Goal: Task Accomplishment & Management: Manage account settings

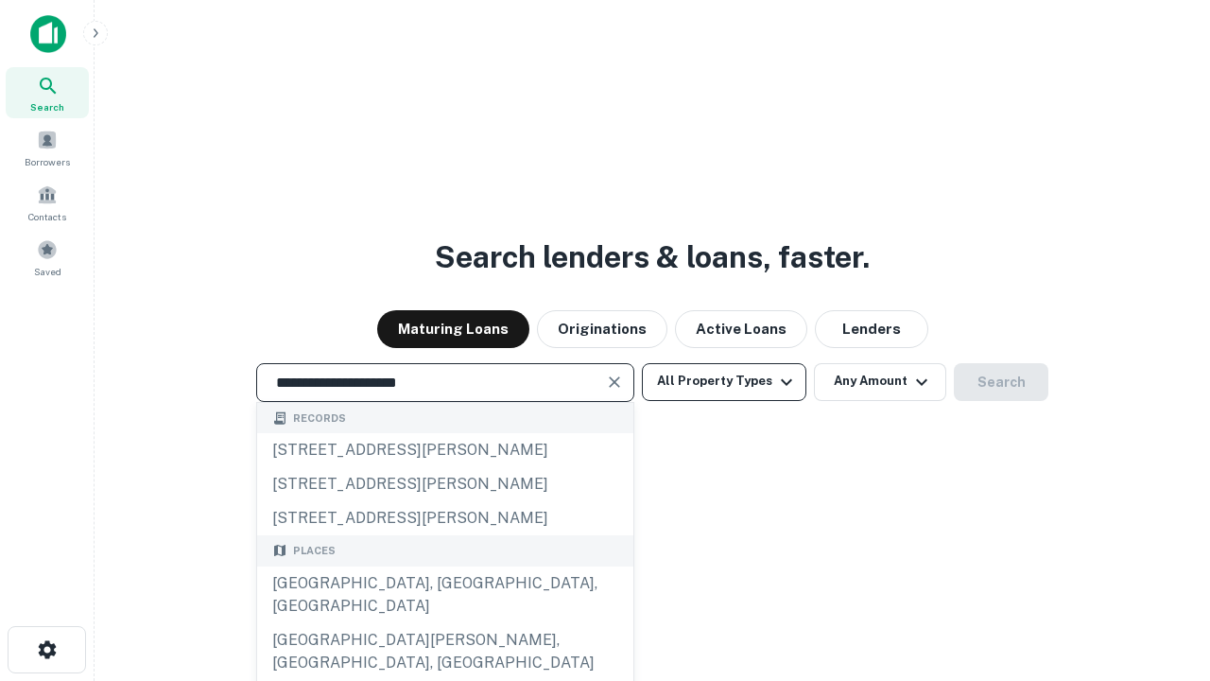
click at [444, 623] on div "Santa Monica, CA, USA" at bounding box center [445, 594] width 376 height 57
click at [724, 381] on button "All Property Types" at bounding box center [724, 382] width 165 height 38
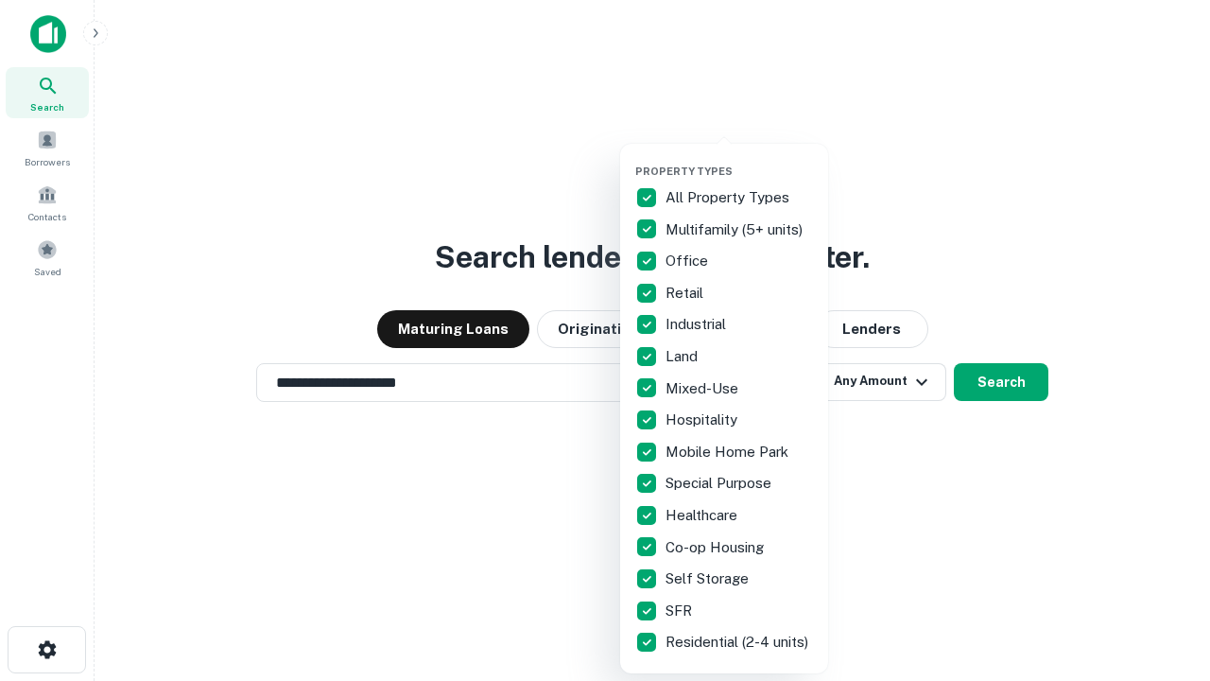
type input "**********"
click at [739, 159] on button "button" at bounding box center [739, 159] width 208 height 1
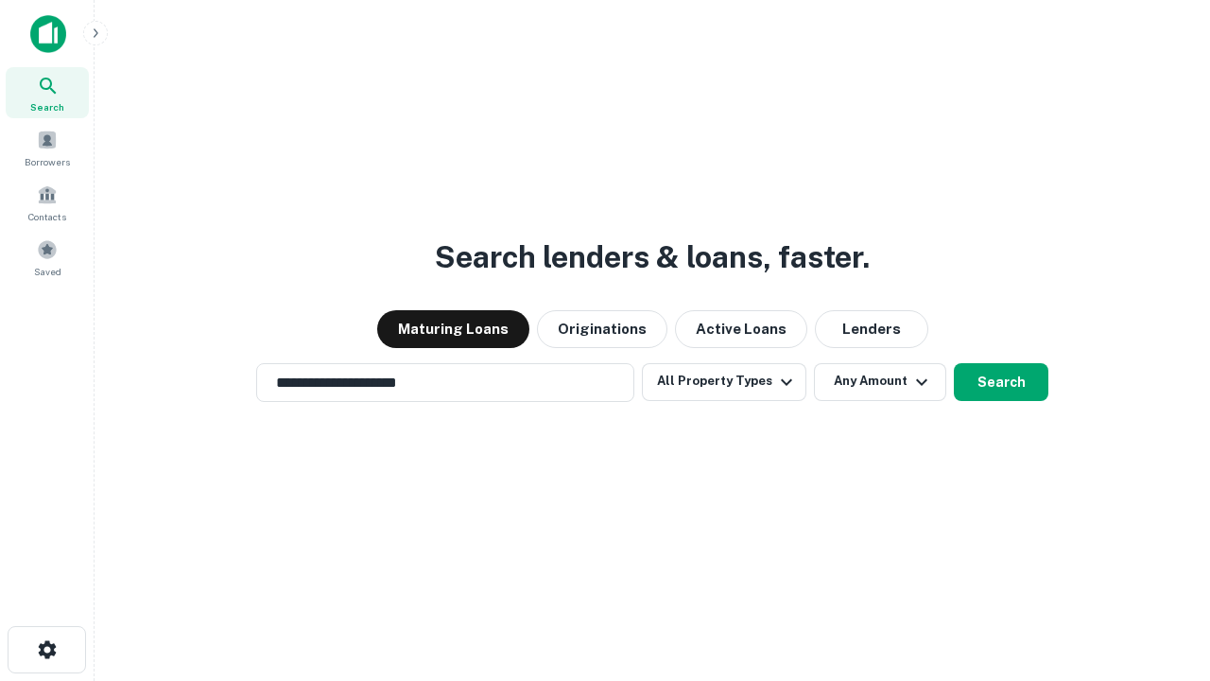
scroll to position [29, 0]
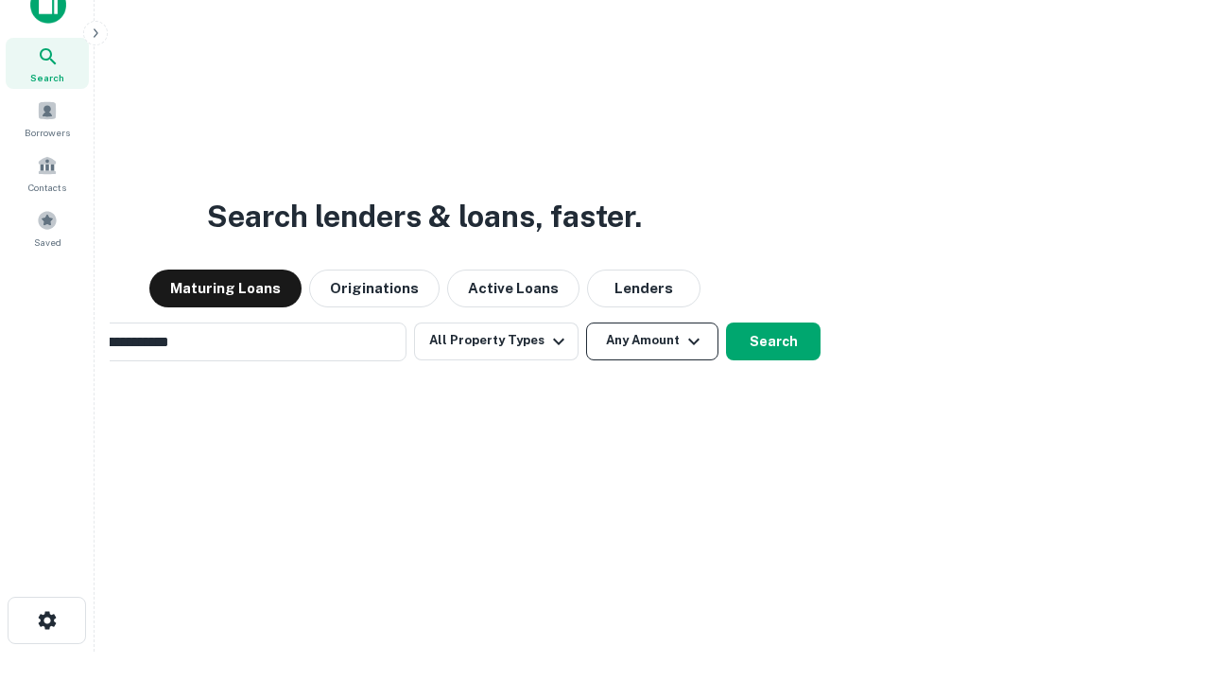
click at [586, 322] on button "Any Amount" at bounding box center [652, 341] width 132 height 38
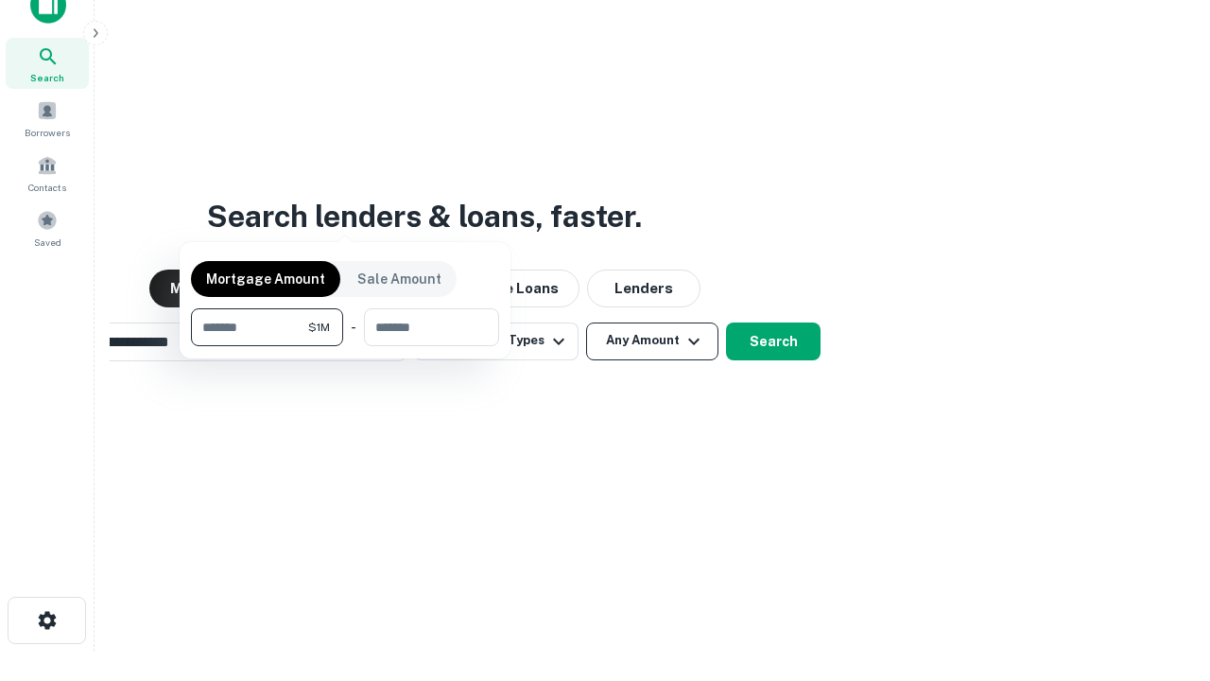
scroll to position [30, 0]
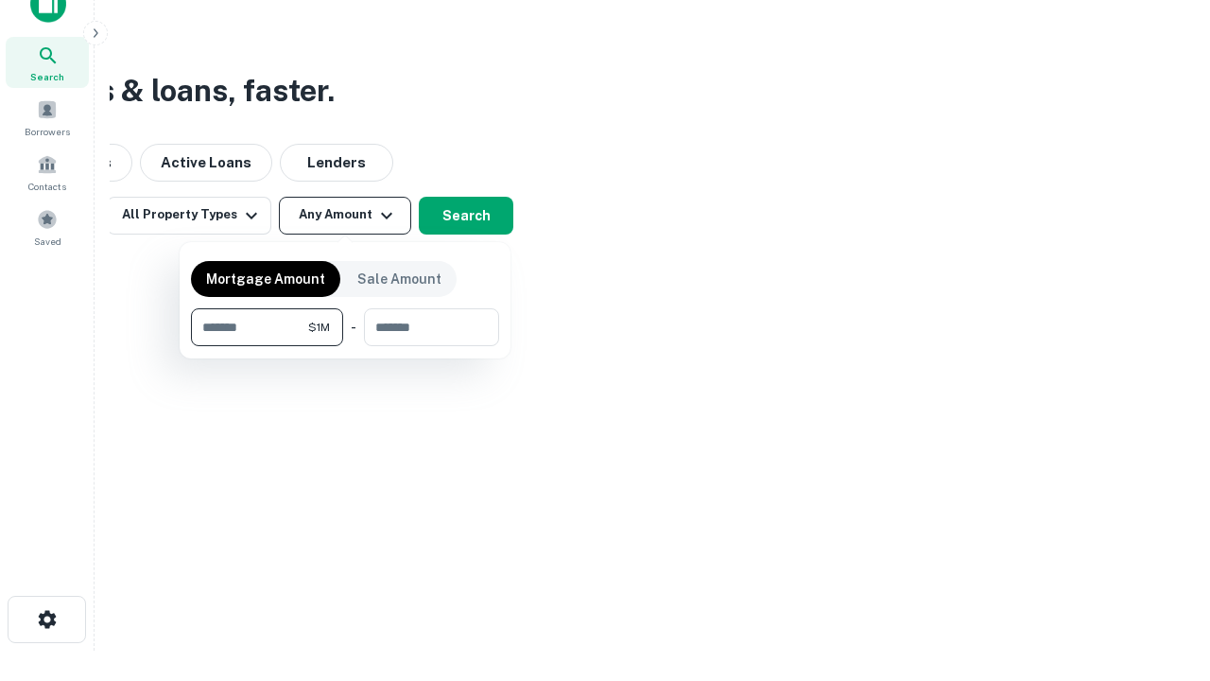
type input "*******"
click at [345, 346] on button "button" at bounding box center [345, 346] width 308 height 1
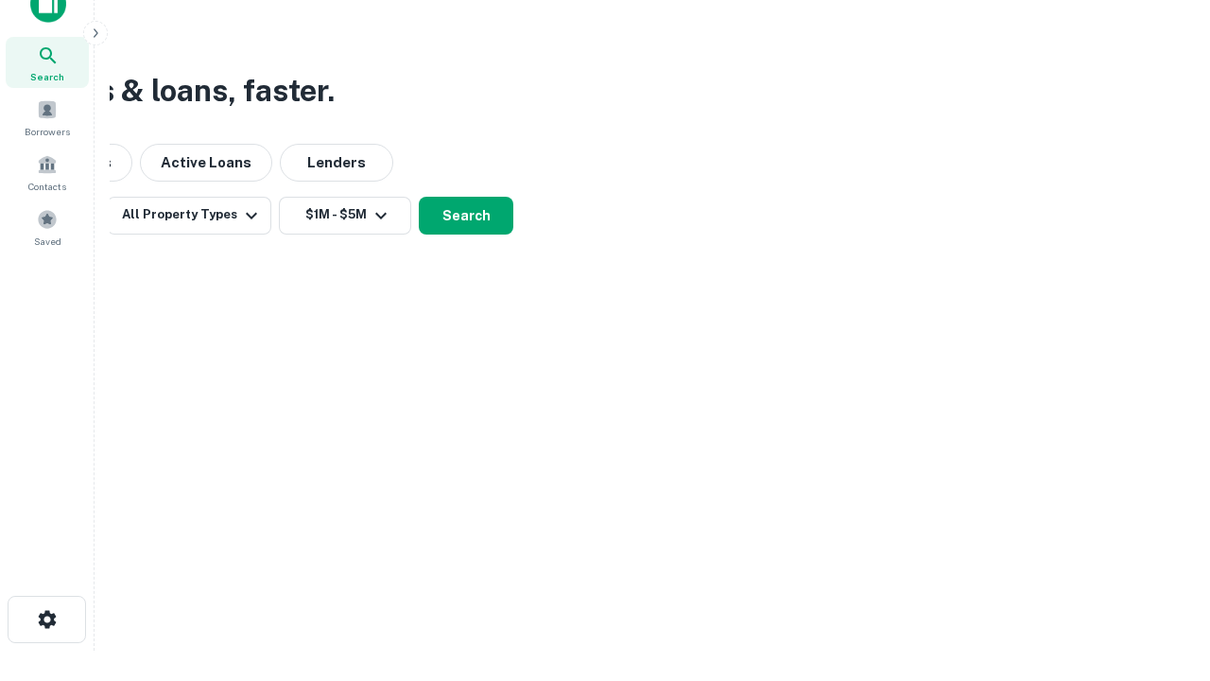
scroll to position [29, 0]
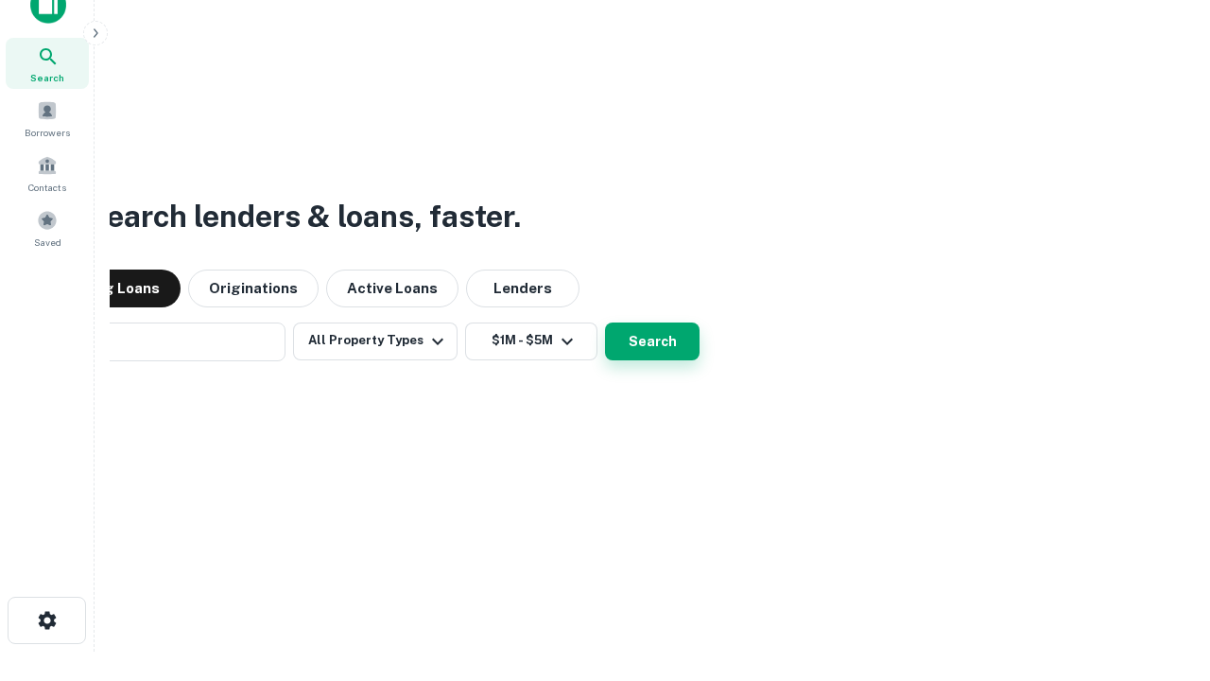
click at [605, 322] on button "Search" at bounding box center [652, 341] width 95 height 38
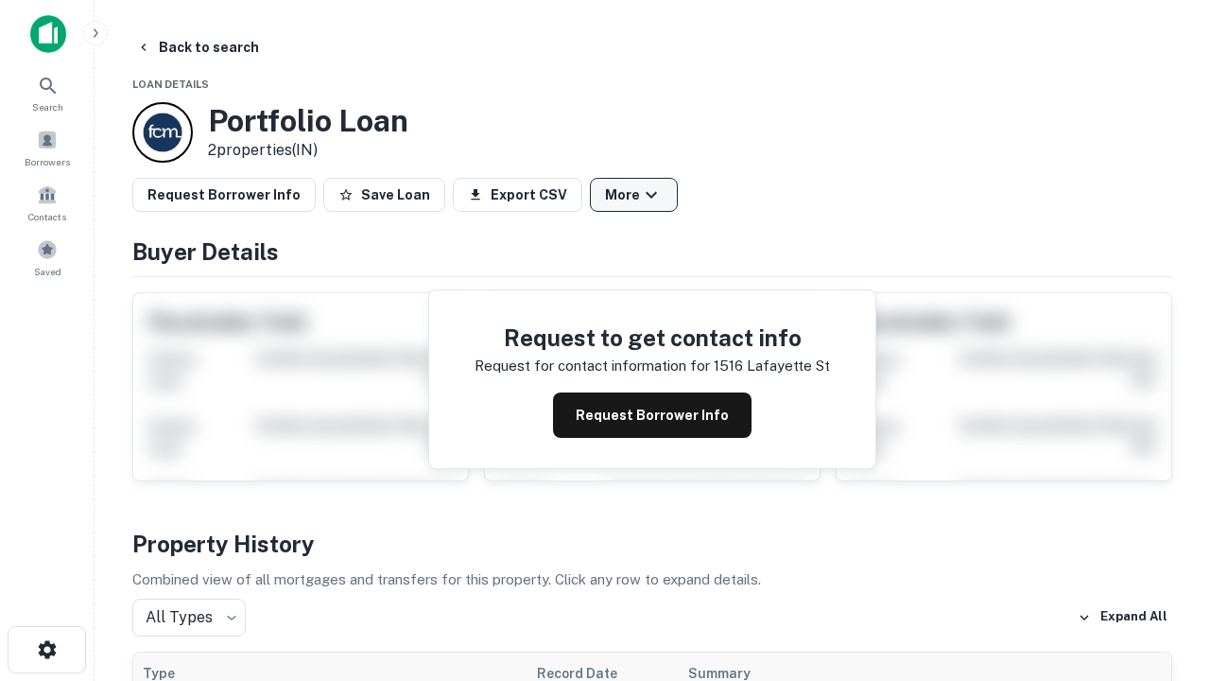
click at [634, 195] on button "More" at bounding box center [634, 195] width 88 height 34
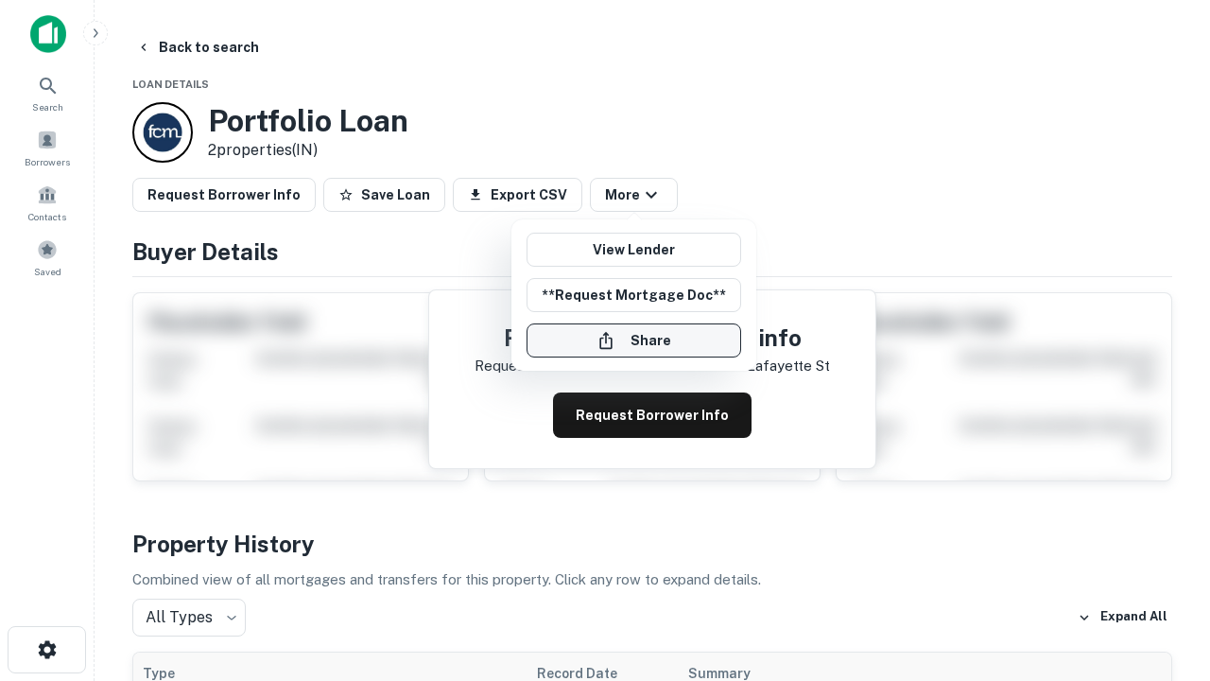
click at [634, 340] on button "Share" at bounding box center [634, 340] width 215 height 34
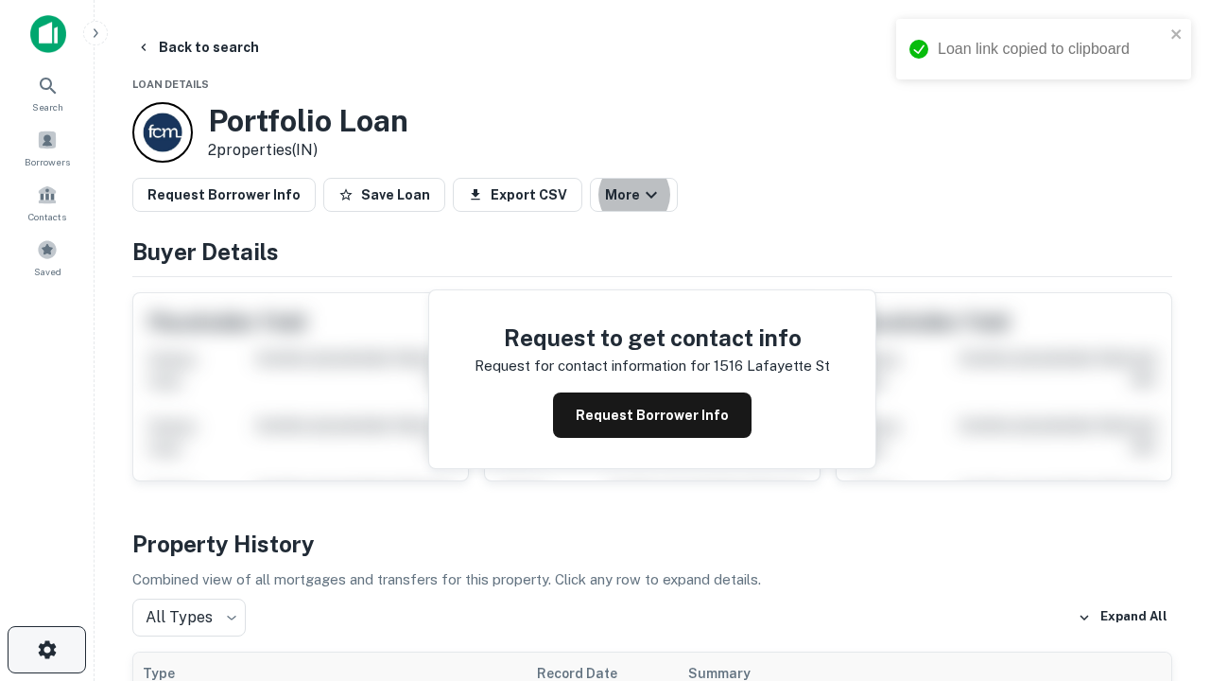
click at [46, 650] on icon "button" at bounding box center [47, 649] width 23 height 23
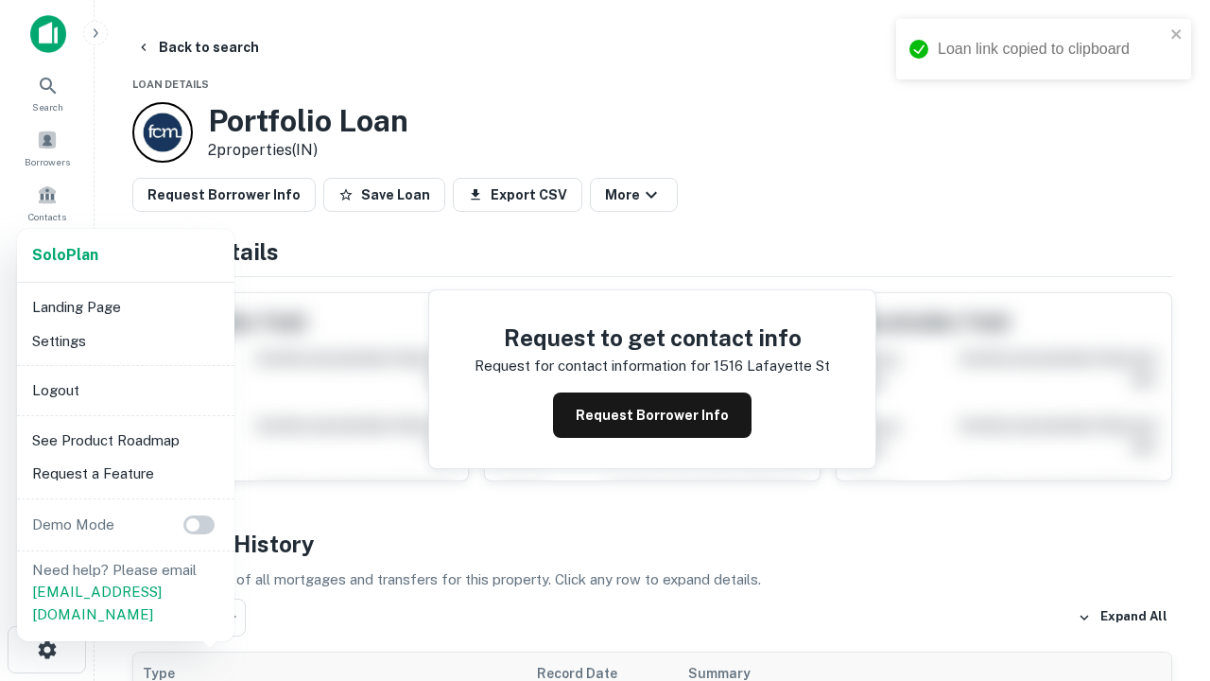
click at [125, 390] on li "Logout" at bounding box center [126, 390] width 202 height 34
